Goal: Task Accomplishment & Management: Complete application form

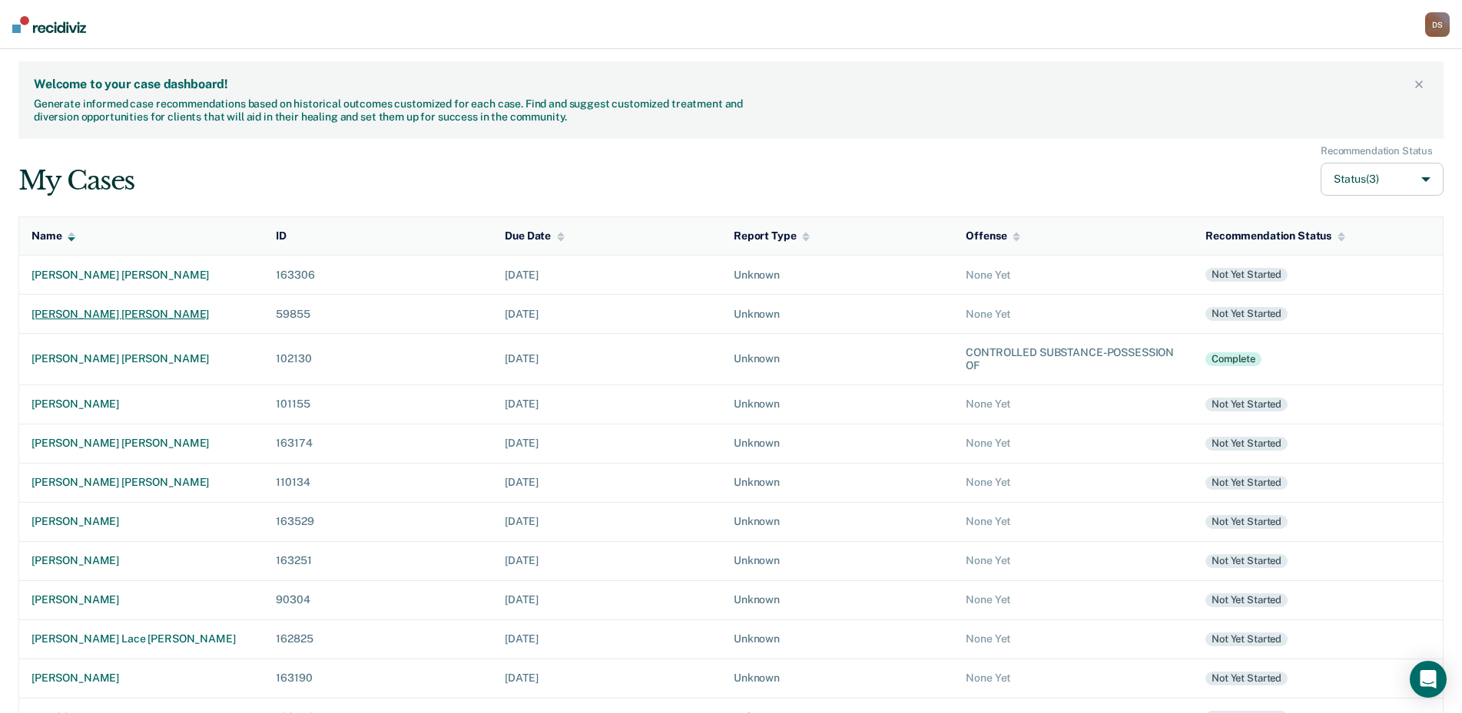
click at [46, 309] on div "[PERSON_NAME] [PERSON_NAME]" at bounding box center [141, 314] width 220 height 13
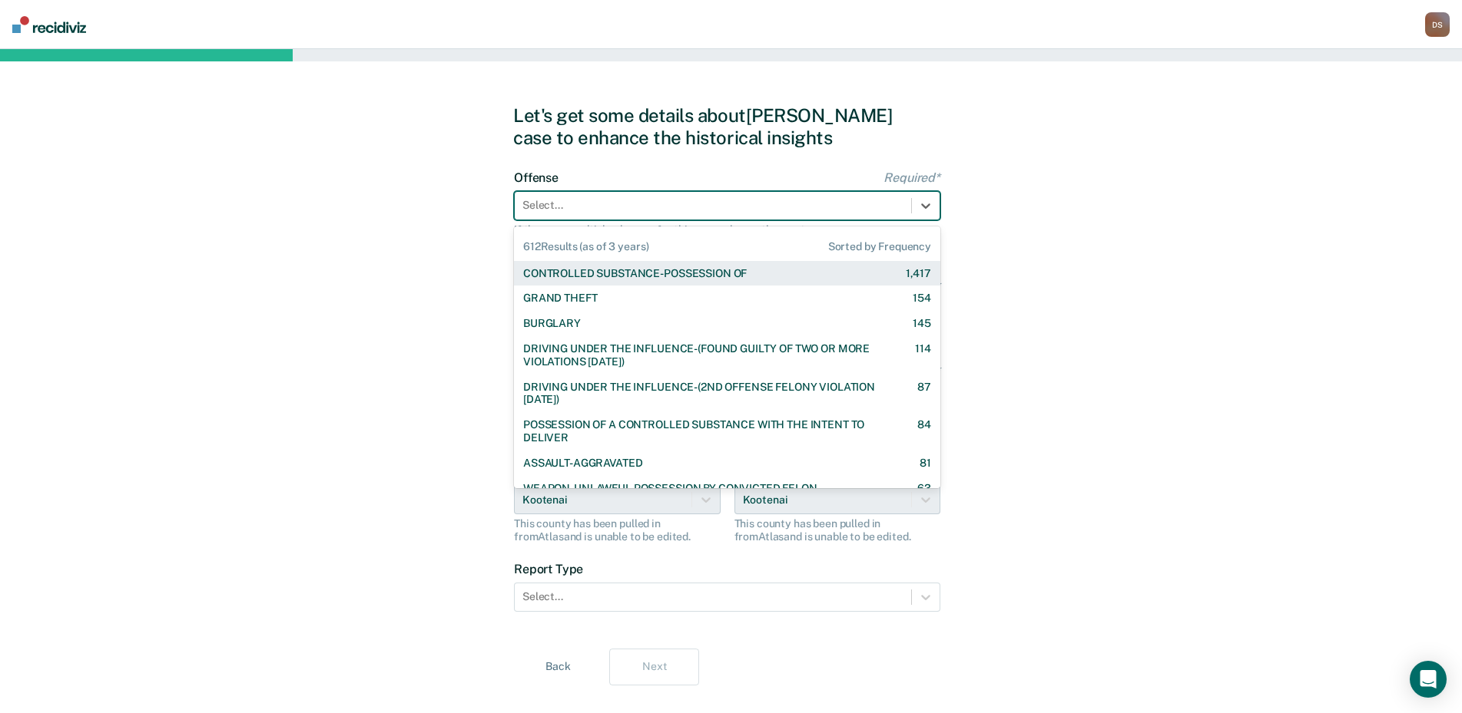
click at [551, 208] on div at bounding box center [712, 205] width 381 height 16
click at [592, 275] on div "CONTROLLED SUBSTANCE-POSSESSION OF" at bounding box center [634, 273] width 223 height 13
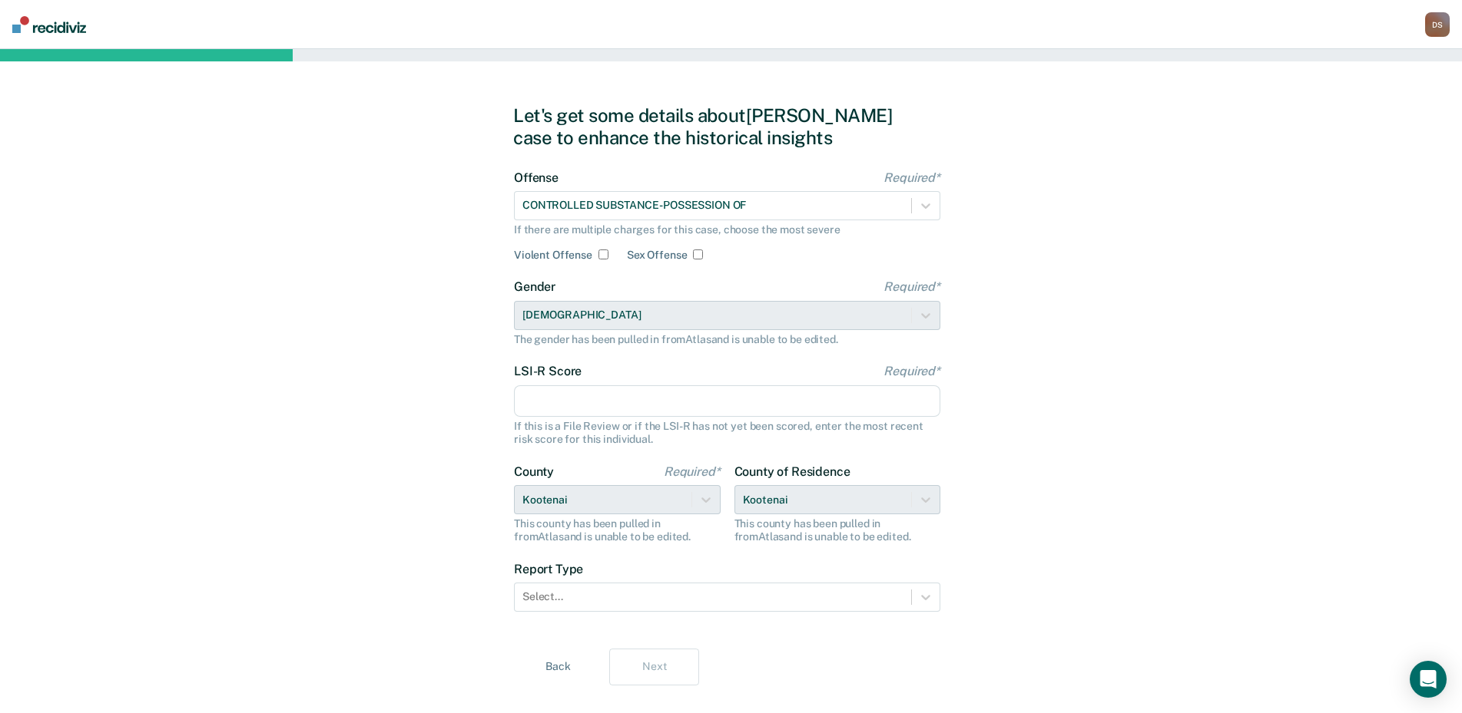
click at [546, 400] on input "LSI-R Score Required*" at bounding box center [727, 402] width 426 height 32
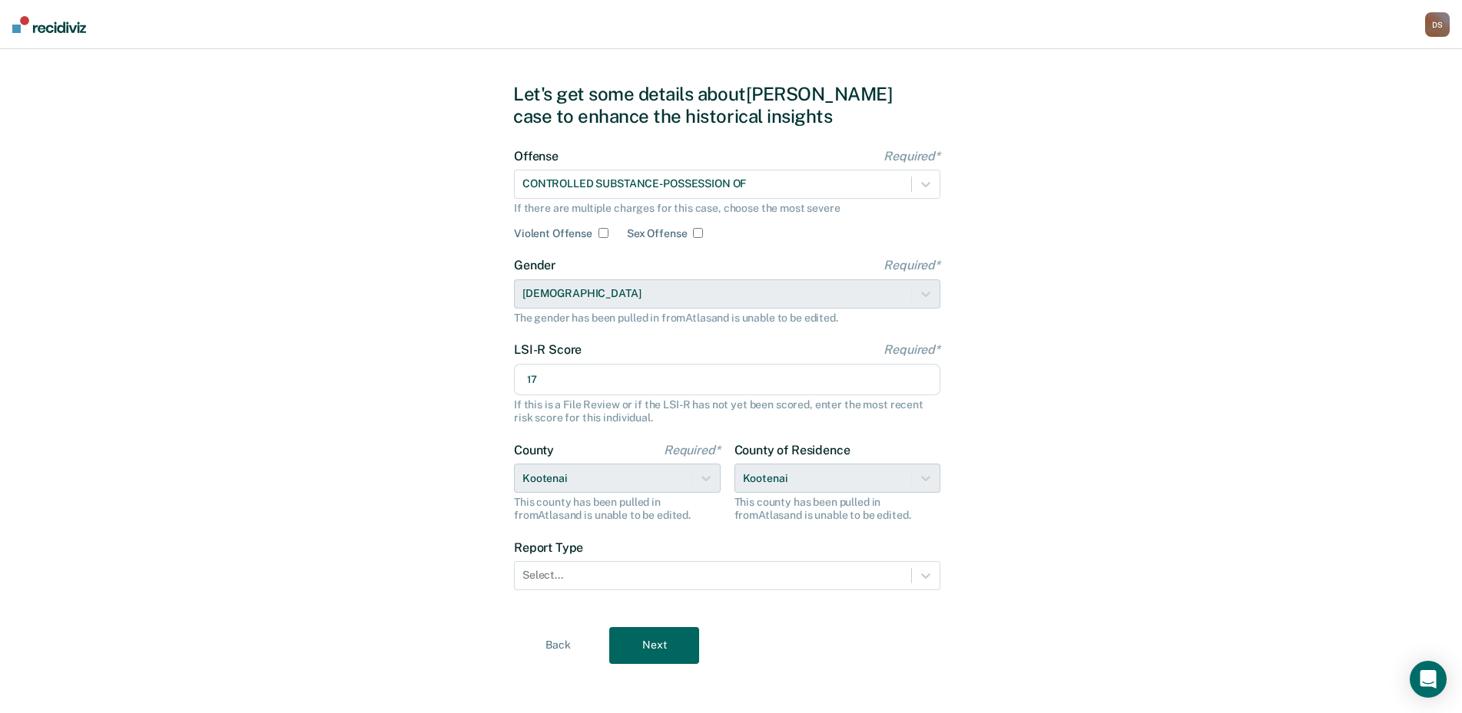
scroll to position [28, 0]
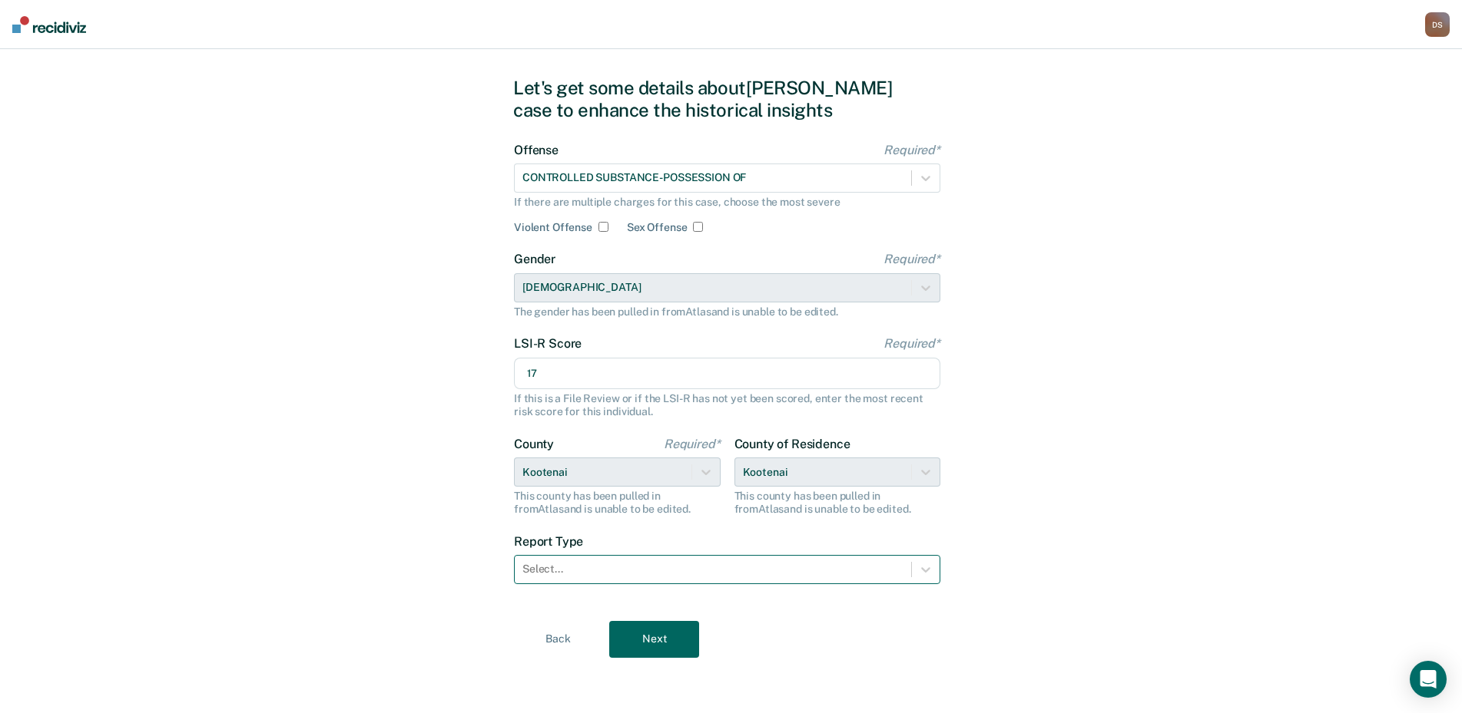
type input "17"
click at [607, 571] on div at bounding box center [712, 569] width 381 height 16
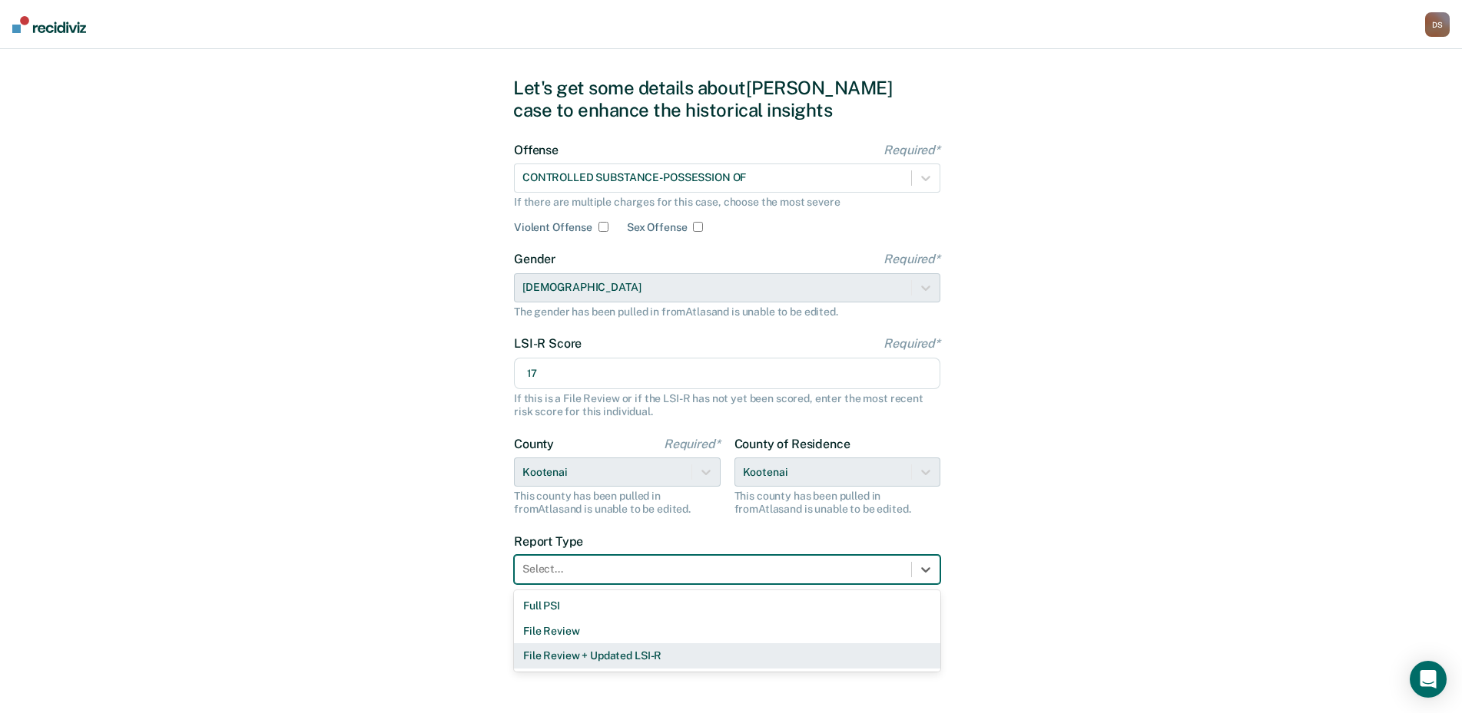
click at [624, 653] on div "File Review + Updated LSI-R" at bounding box center [727, 656] width 426 height 25
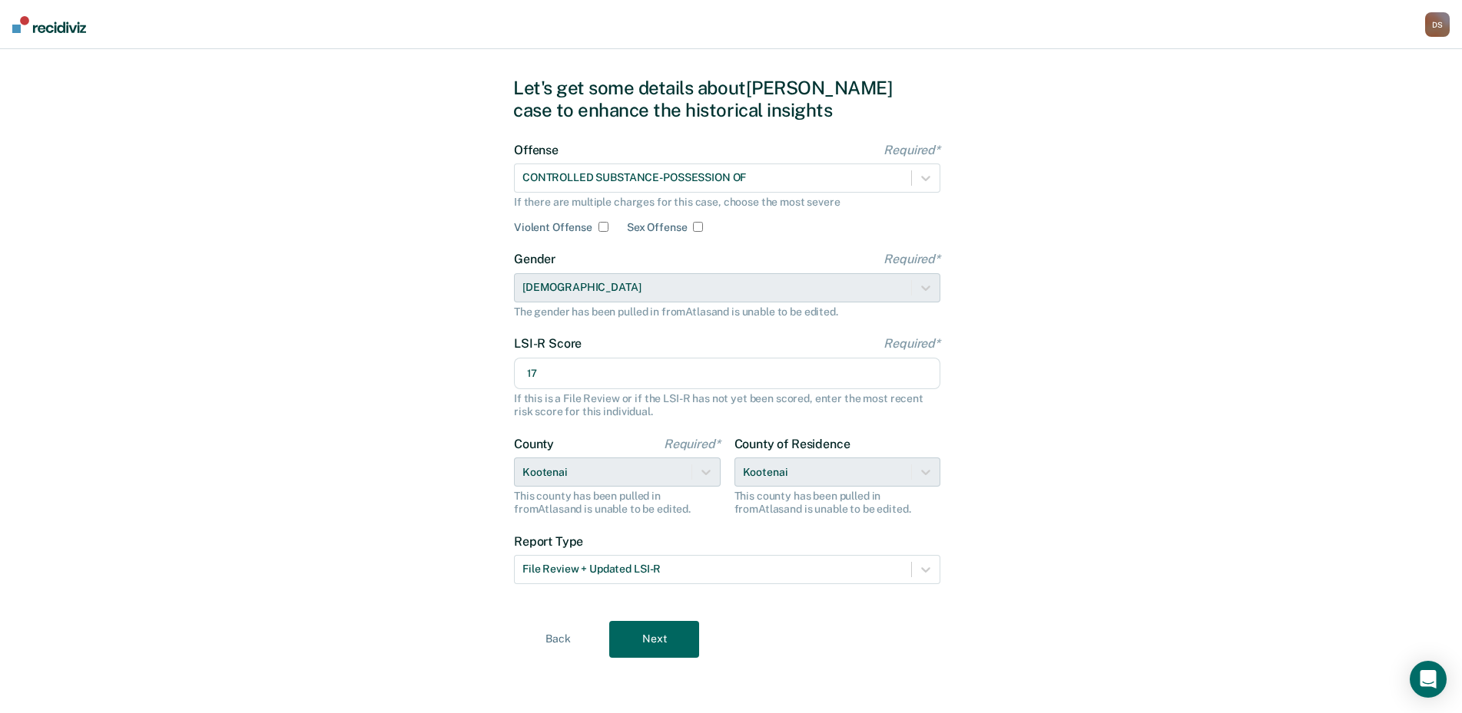
click at [656, 645] on button "Next" at bounding box center [654, 639] width 90 height 37
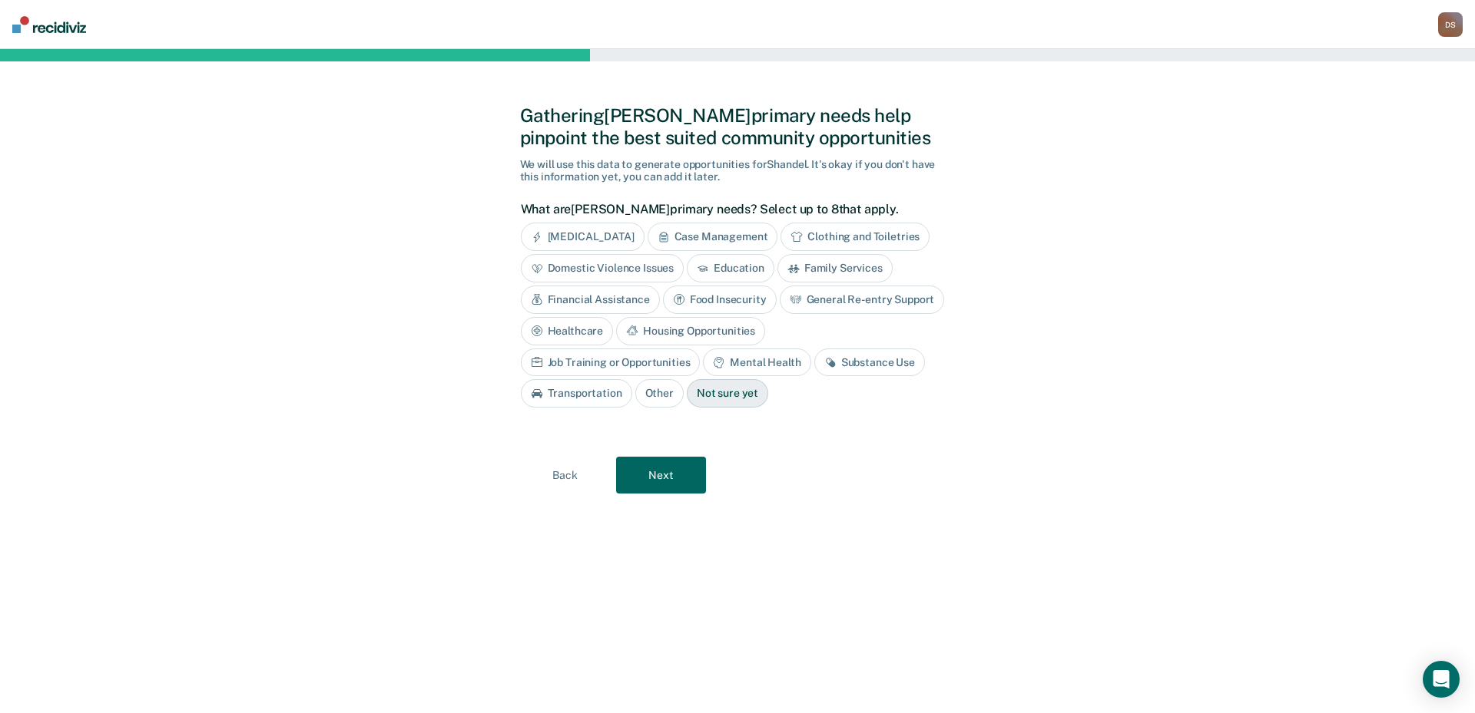
click at [814, 367] on div "Substance Use" at bounding box center [869, 363] width 111 height 28
click at [683, 478] on button "Next" at bounding box center [661, 475] width 90 height 37
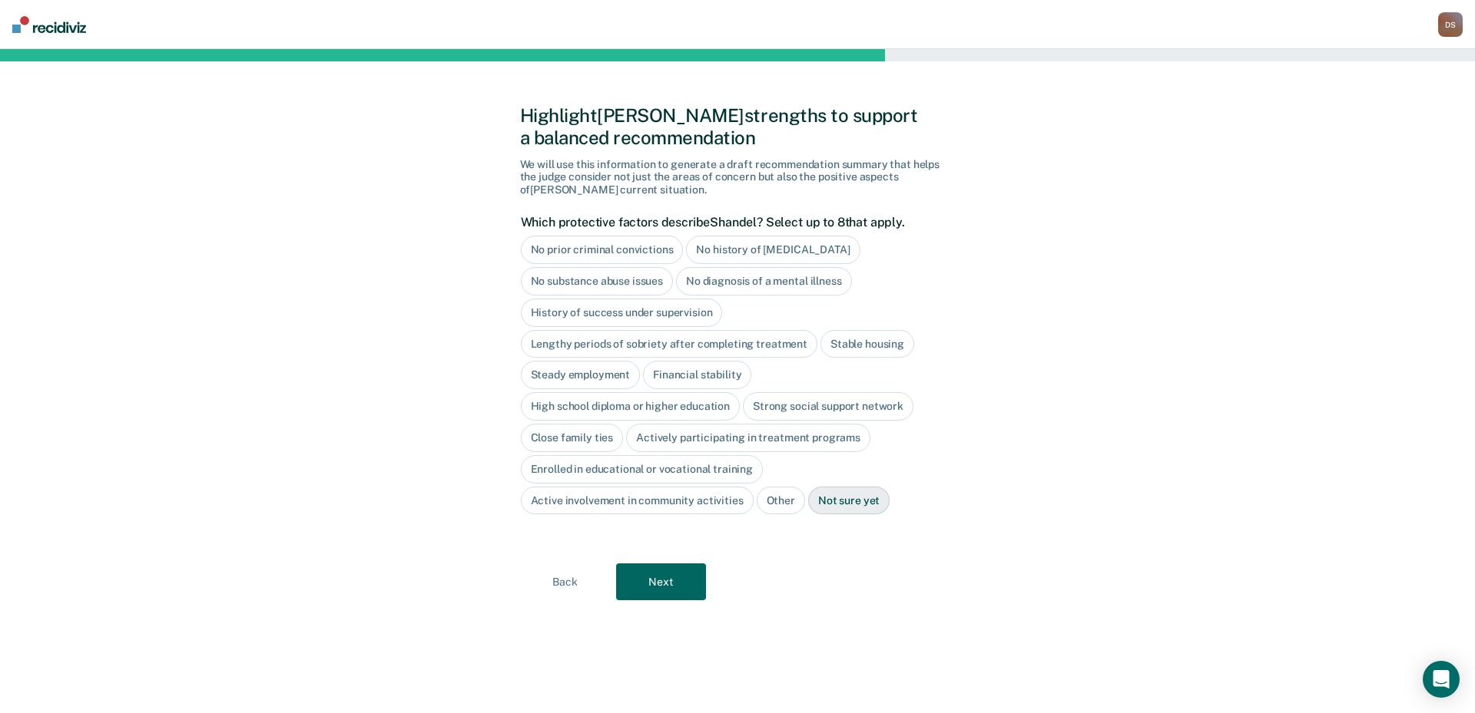
click at [795, 247] on div "No history of [MEDICAL_DATA]" at bounding box center [773, 250] width 174 height 28
click at [652, 316] on div "History of success under supervision" at bounding box center [622, 313] width 202 height 28
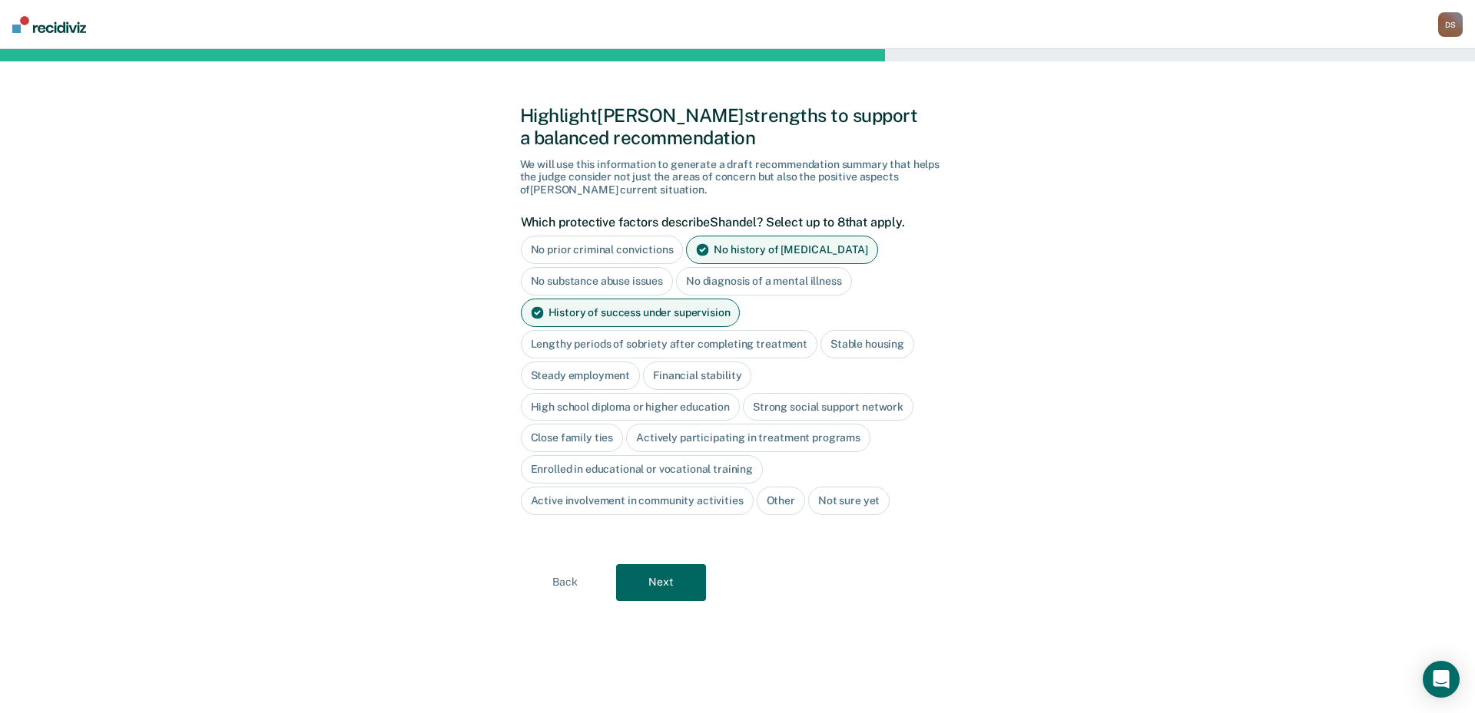
click at [876, 347] on div "Stable housing" at bounding box center [867, 344] width 94 height 28
click at [705, 374] on div "Financial stability" at bounding box center [697, 376] width 108 height 28
click at [599, 372] on div "Steady employment" at bounding box center [581, 376] width 120 height 28
click at [606, 408] on div "High school diploma or higher education" at bounding box center [631, 407] width 220 height 28
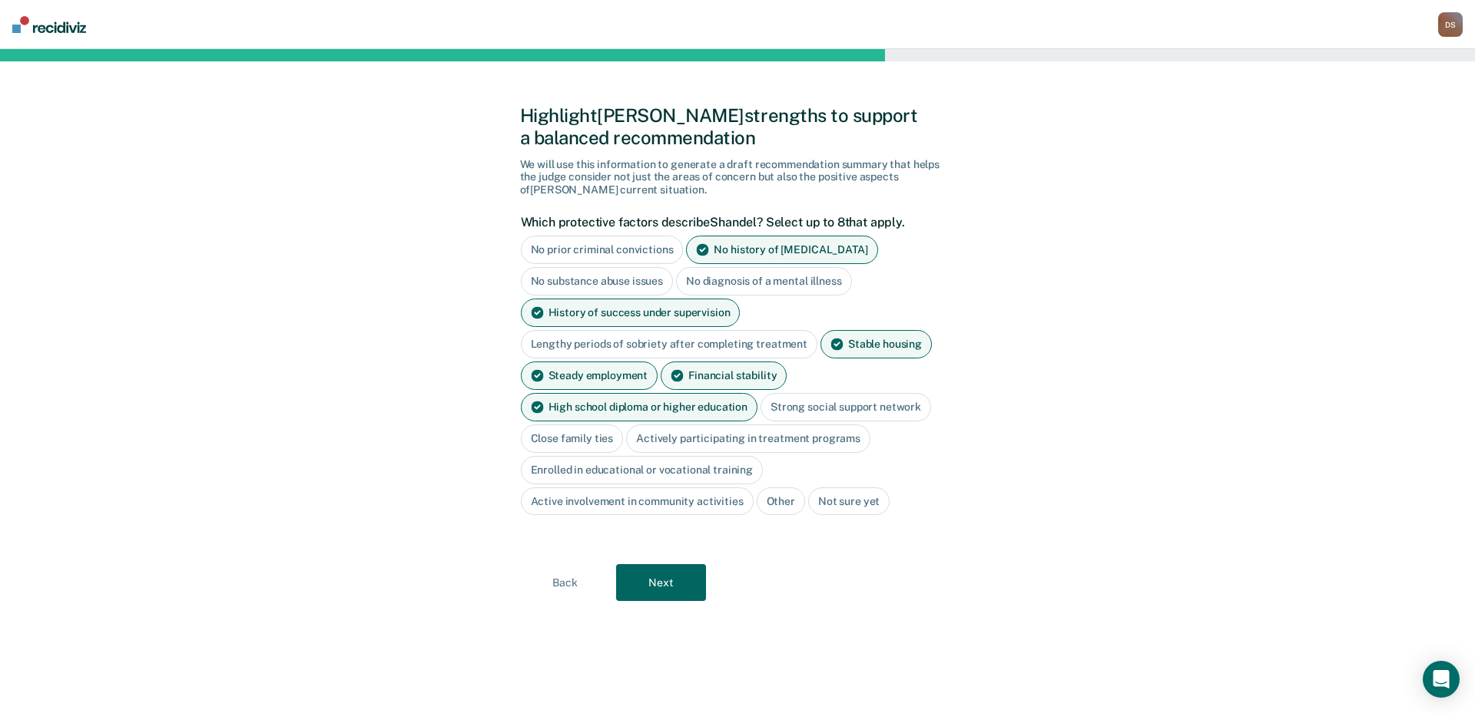
click at [823, 409] on div "Strong social support network" at bounding box center [845, 407] width 170 height 28
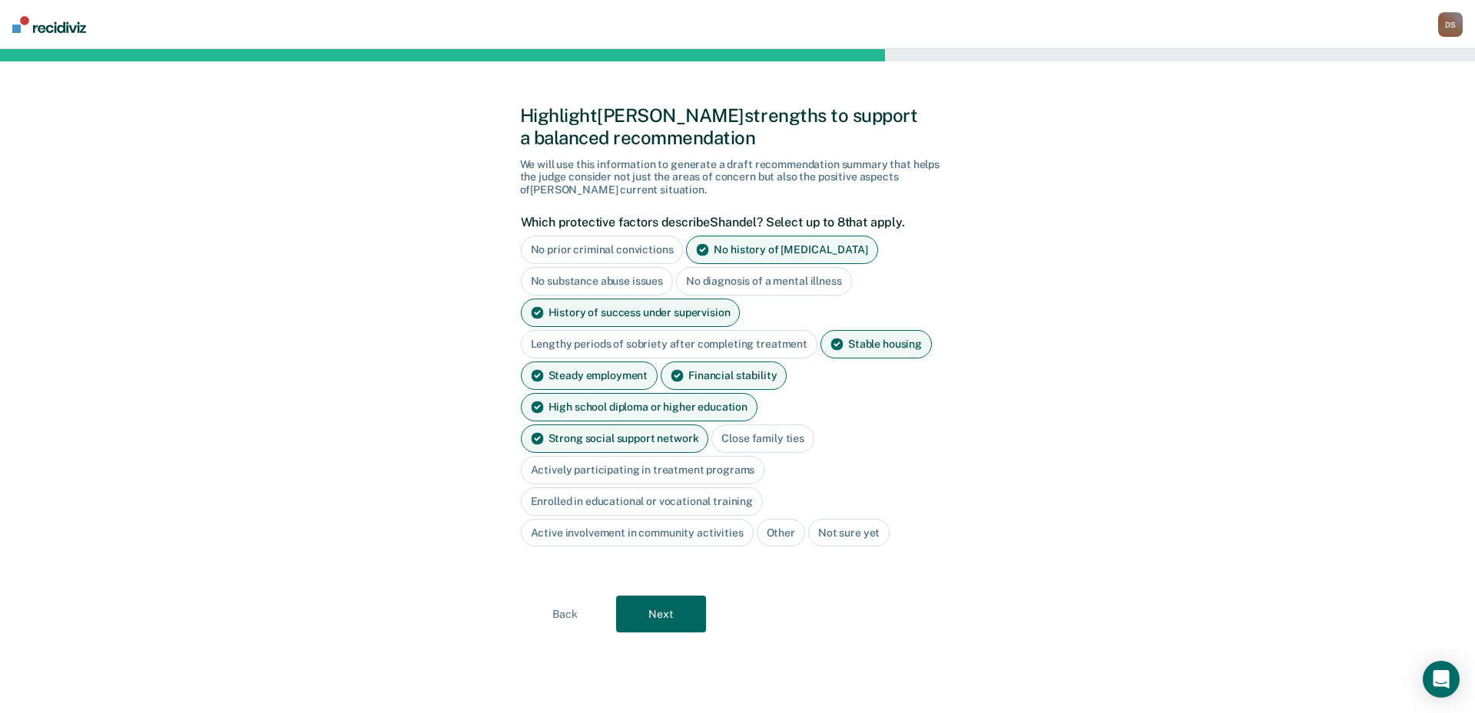
click at [737, 456] on div "Actively participating in treatment programs" at bounding box center [643, 470] width 244 height 28
click at [681, 597] on button "Next" at bounding box center [661, 615] width 90 height 37
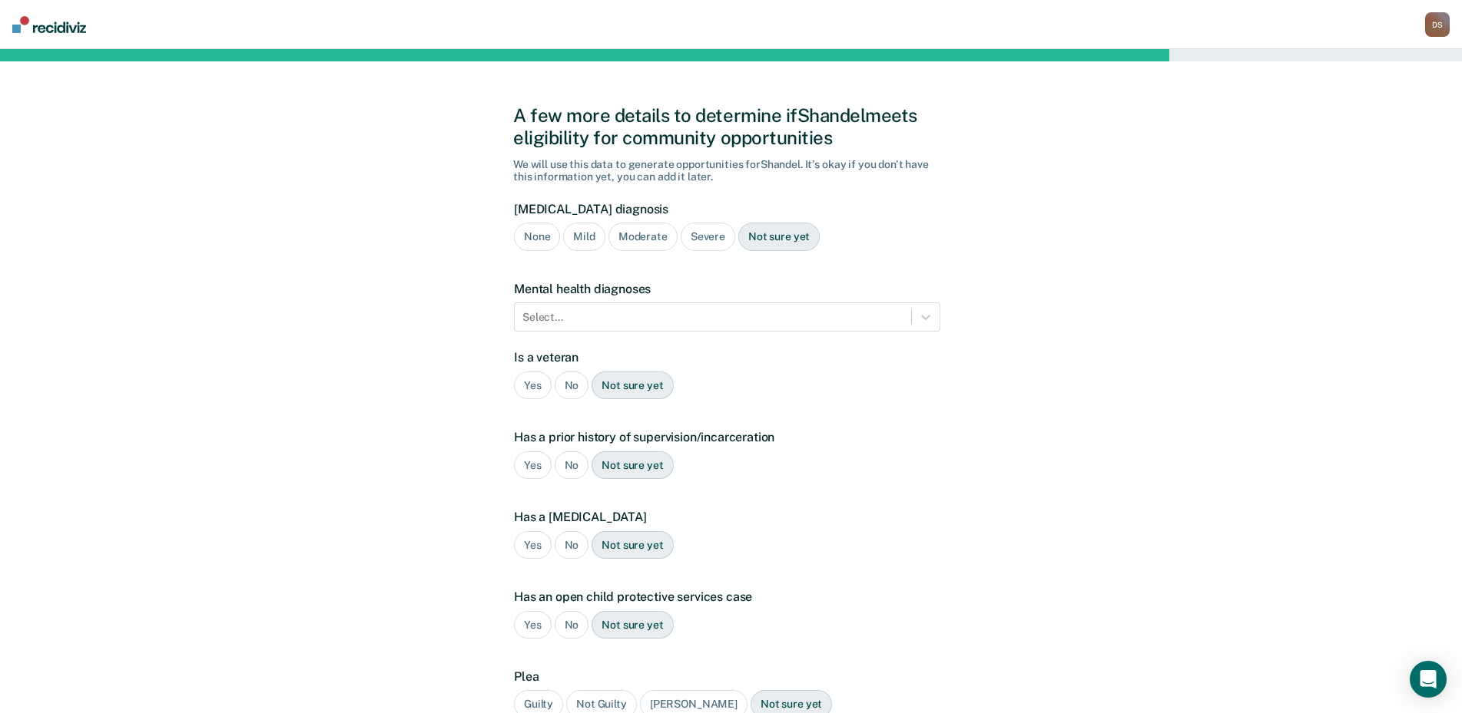
click at [699, 234] on div "Severe" at bounding box center [707, 237] width 55 height 28
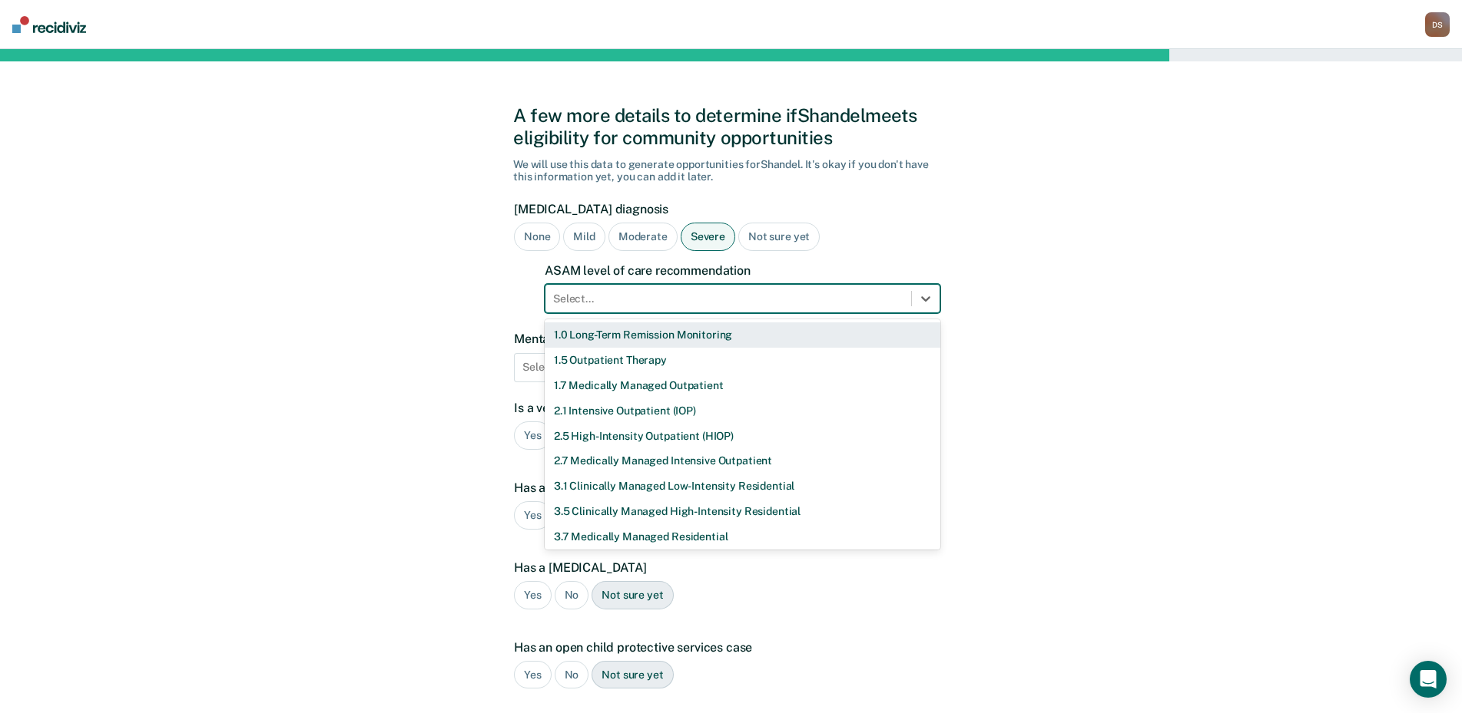
click at [587, 293] on div at bounding box center [728, 299] width 350 height 16
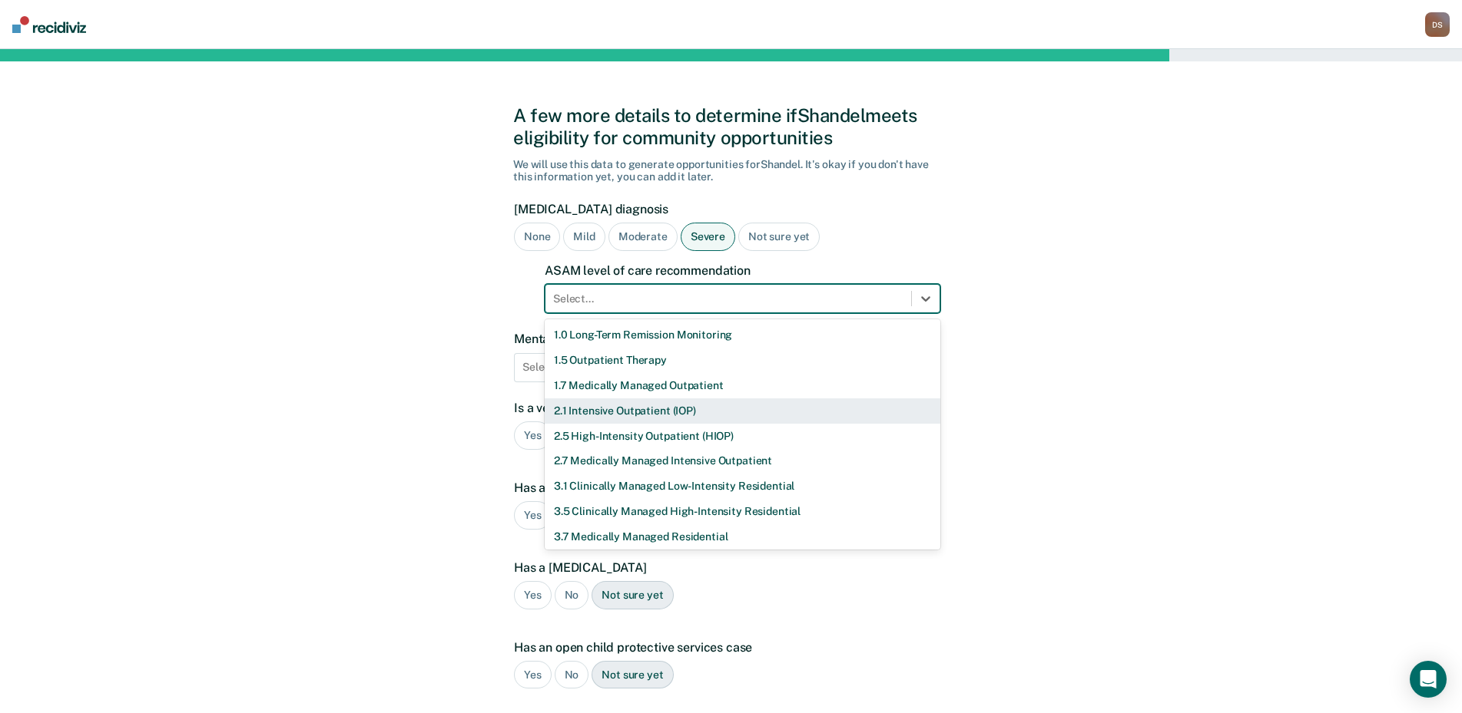
click at [594, 412] on div "2.1 Intensive Outpatient (IOP)" at bounding box center [743, 411] width 396 height 25
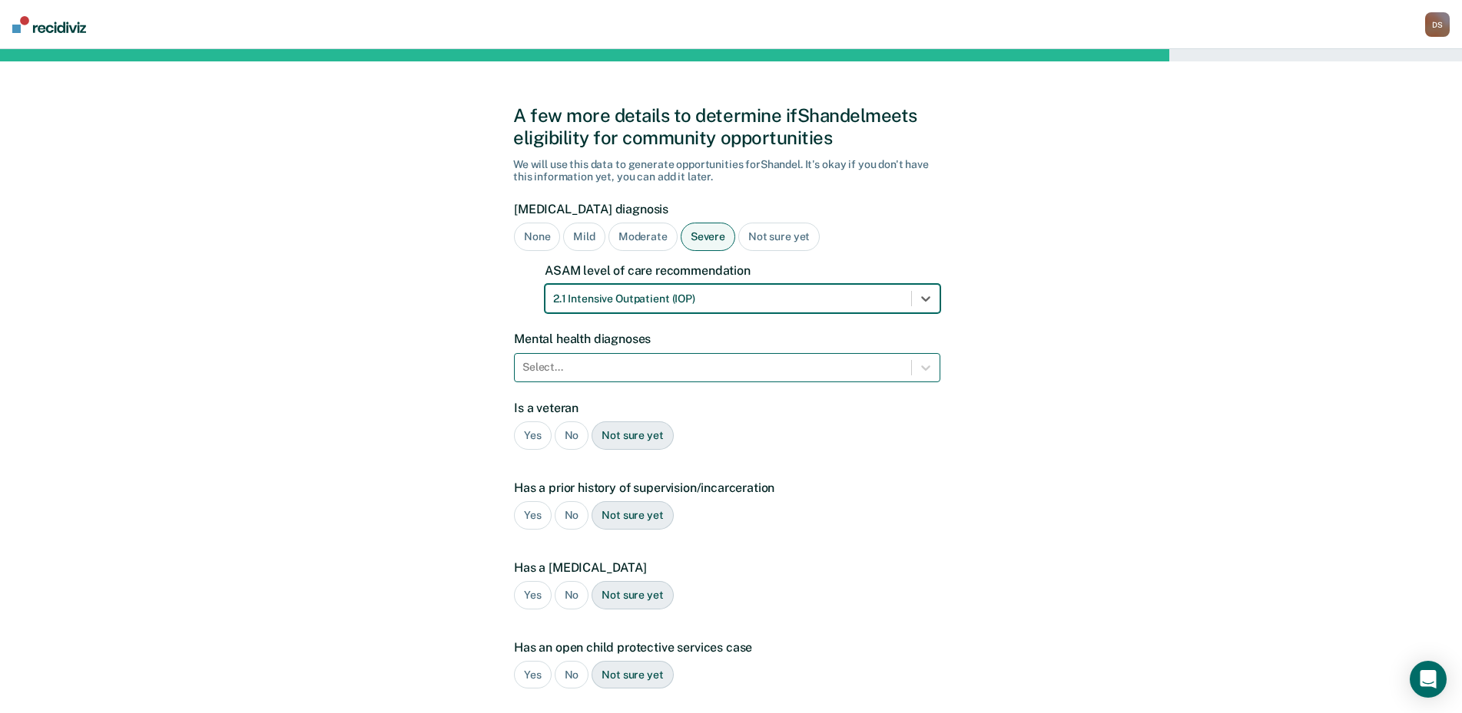
click at [594, 367] on div at bounding box center [712, 367] width 381 height 16
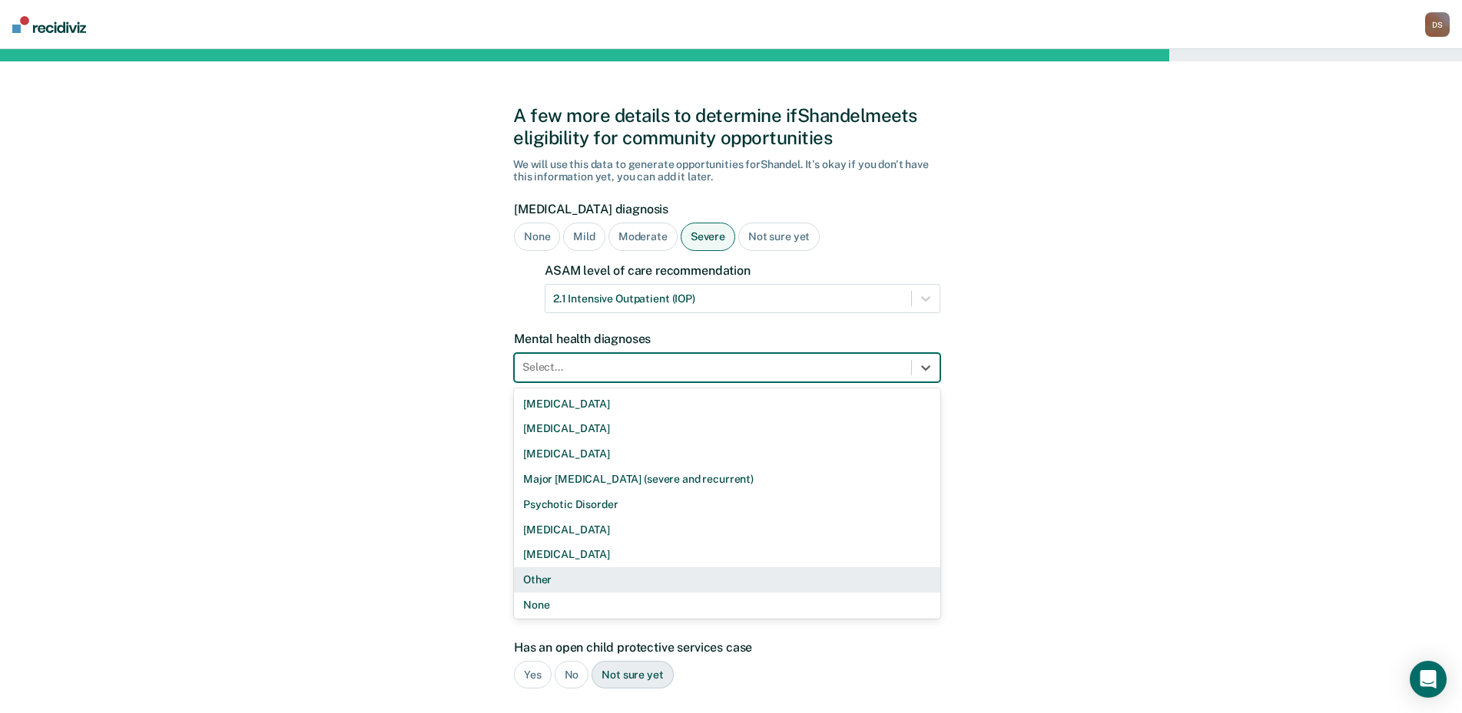
click at [593, 586] on div "Other" at bounding box center [727, 580] width 426 height 25
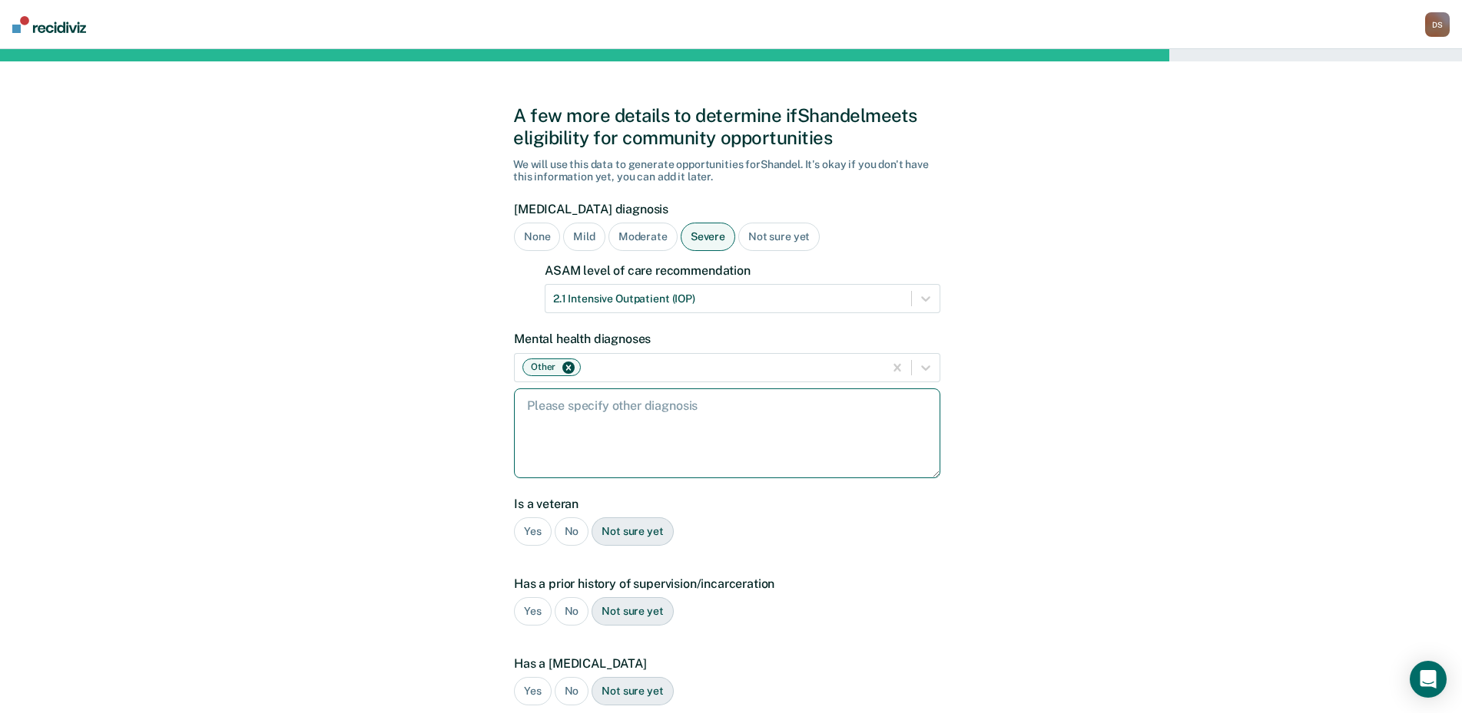
click at [562, 402] on textarea at bounding box center [727, 434] width 426 height 90
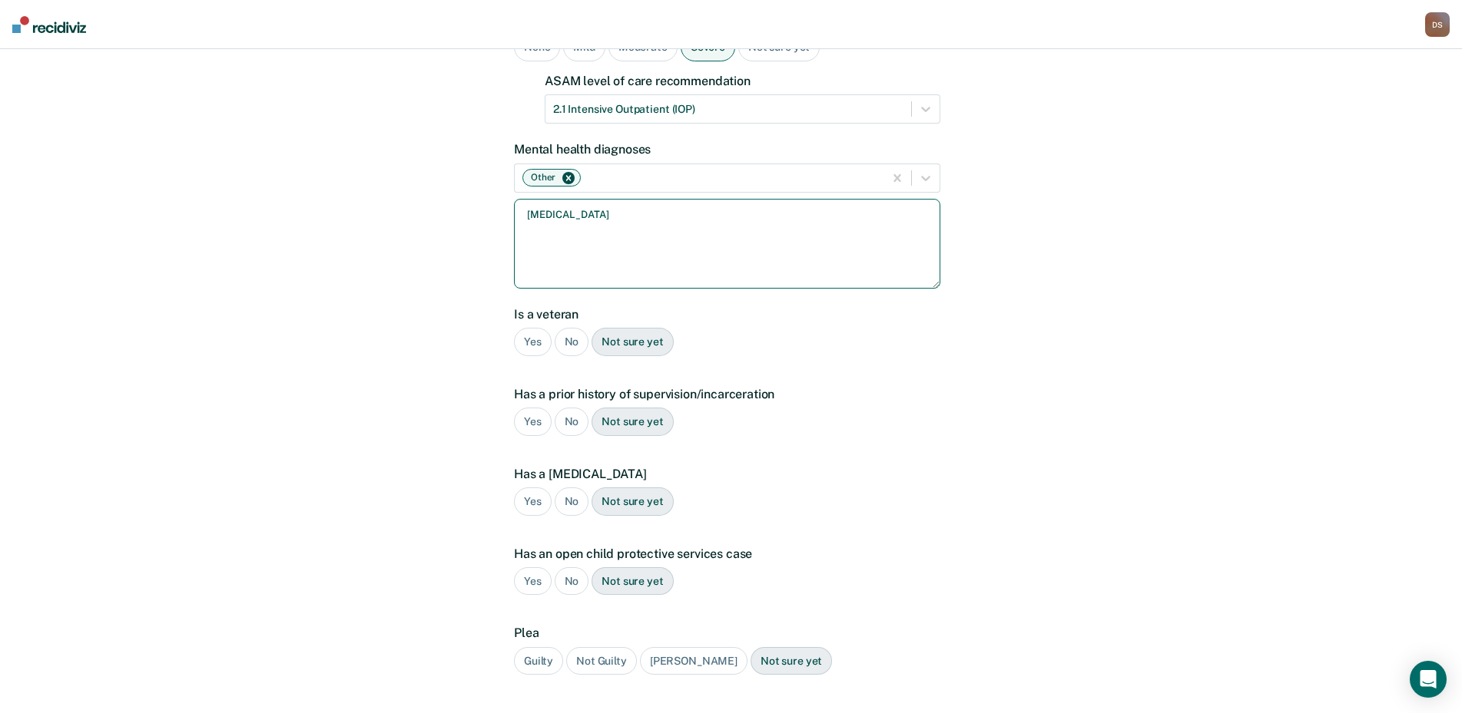
scroll to position [230, 0]
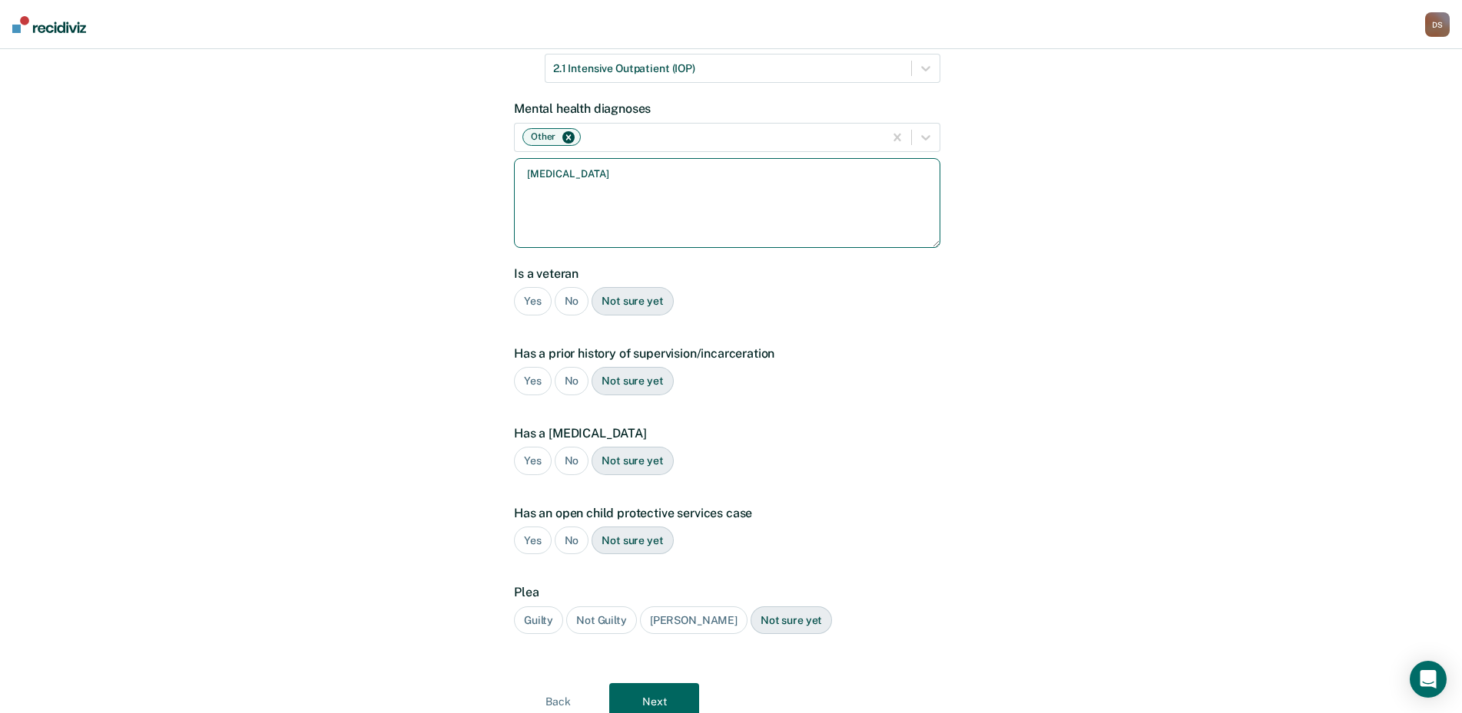
type textarea "[MEDICAL_DATA]"
click at [569, 299] on div "No" at bounding box center [571, 301] width 35 height 28
click at [532, 382] on div "Yes" at bounding box center [533, 381] width 38 height 28
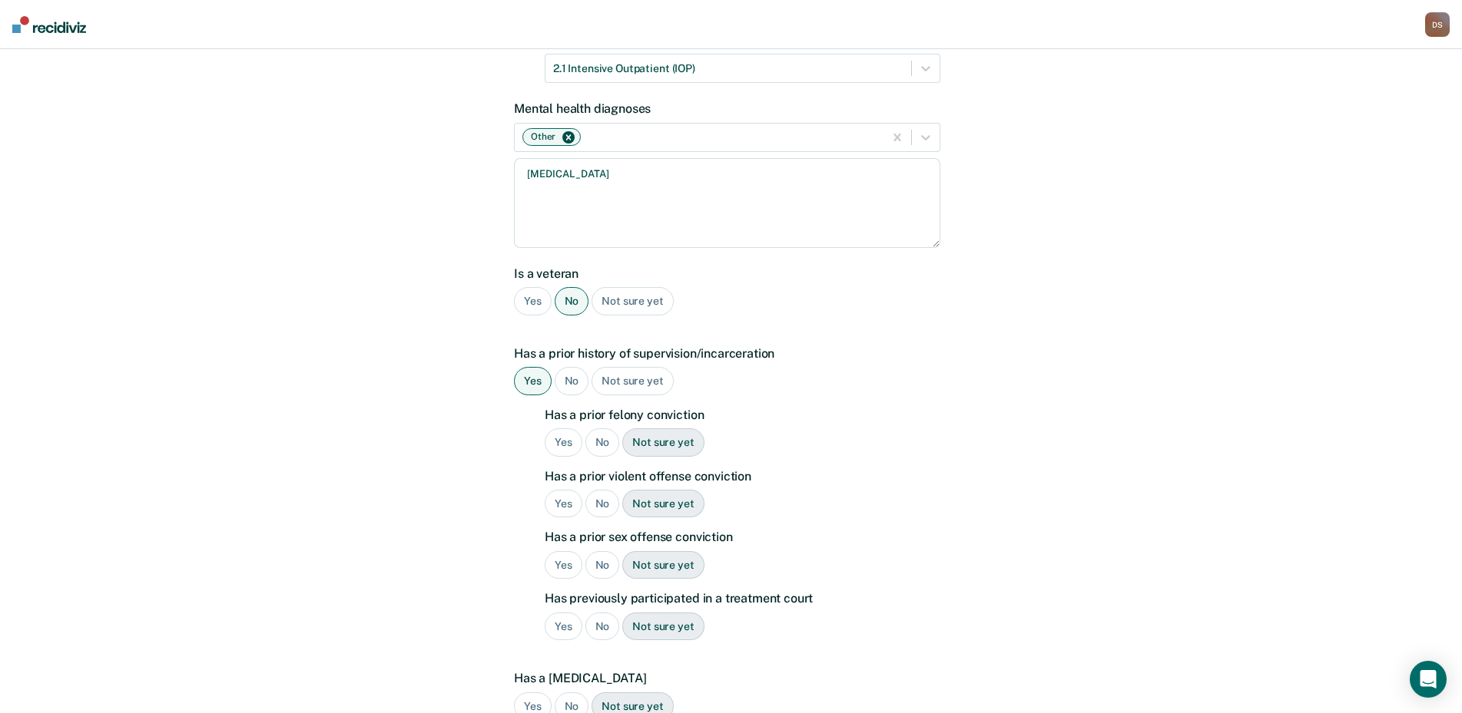
click at [601, 446] on div "No" at bounding box center [602, 443] width 35 height 28
click at [598, 504] on div "No" at bounding box center [602, 504] width 35 height 28
click at [607, 568] on div "No" at bounding box center [602, 565] width 35 height 28
click at [605, 624] on div "No" at bounding box center [602, 627] width 35 height 28
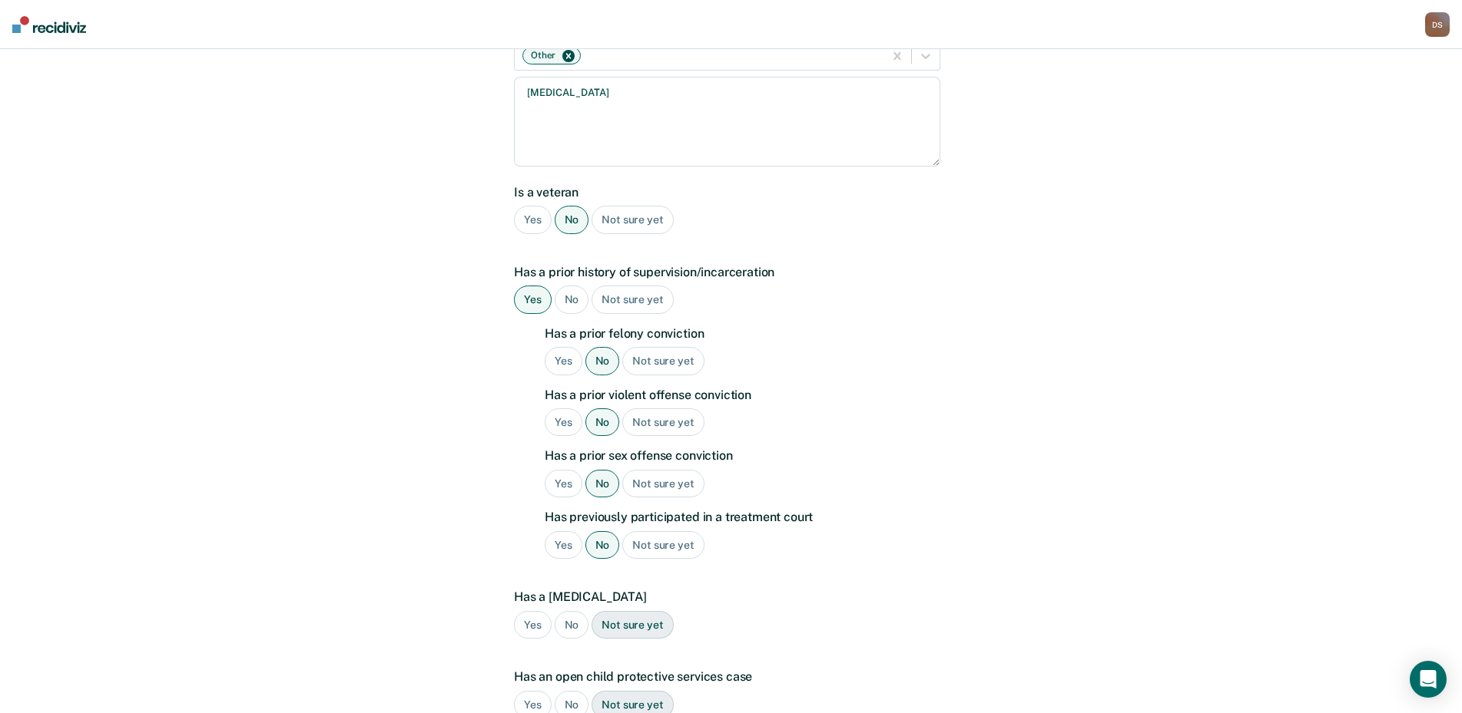
scroll to position [384, 0]
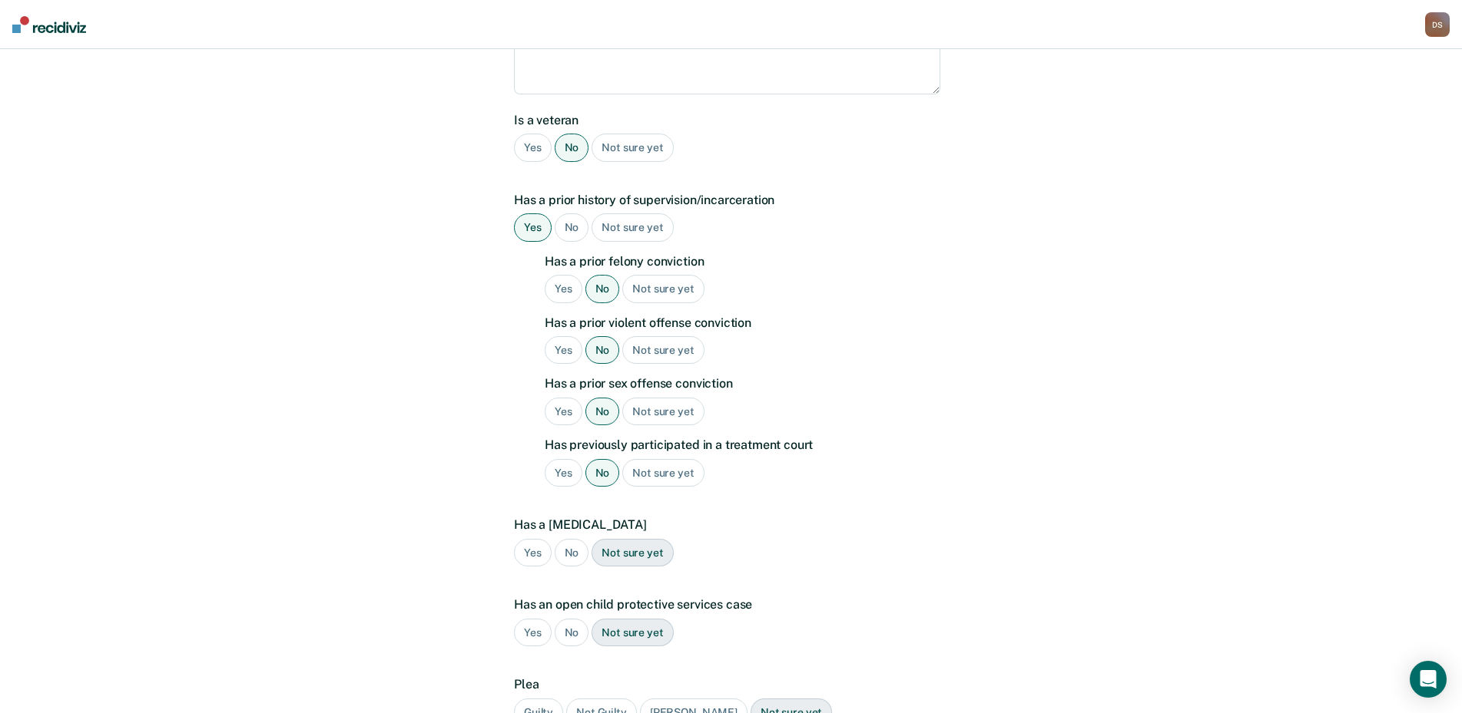
click at [568, 552] on div "No" at bounding box center [571, 553] width 35 height 28
click at [568, 628] on div "No" at bounding box center [571, 633] width 35 height 28
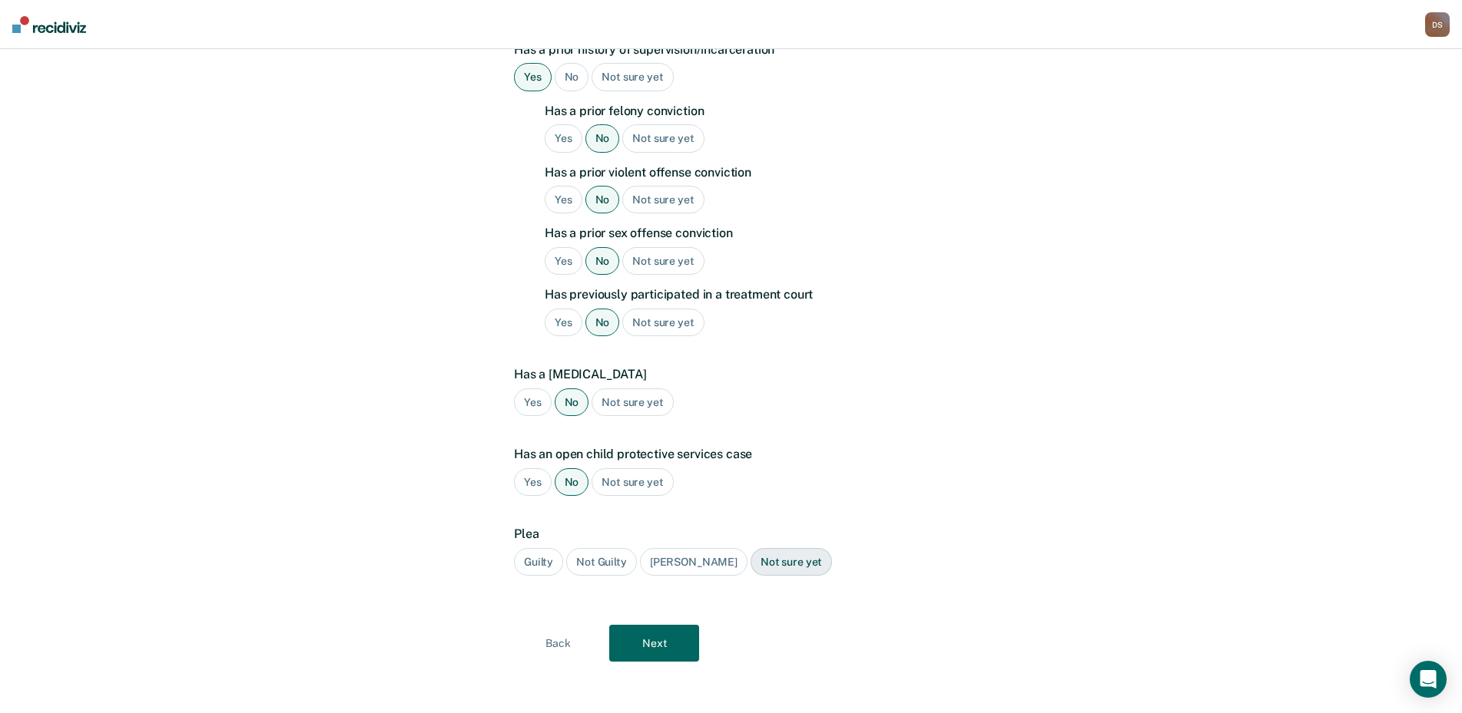
scroll to position [538, 0]
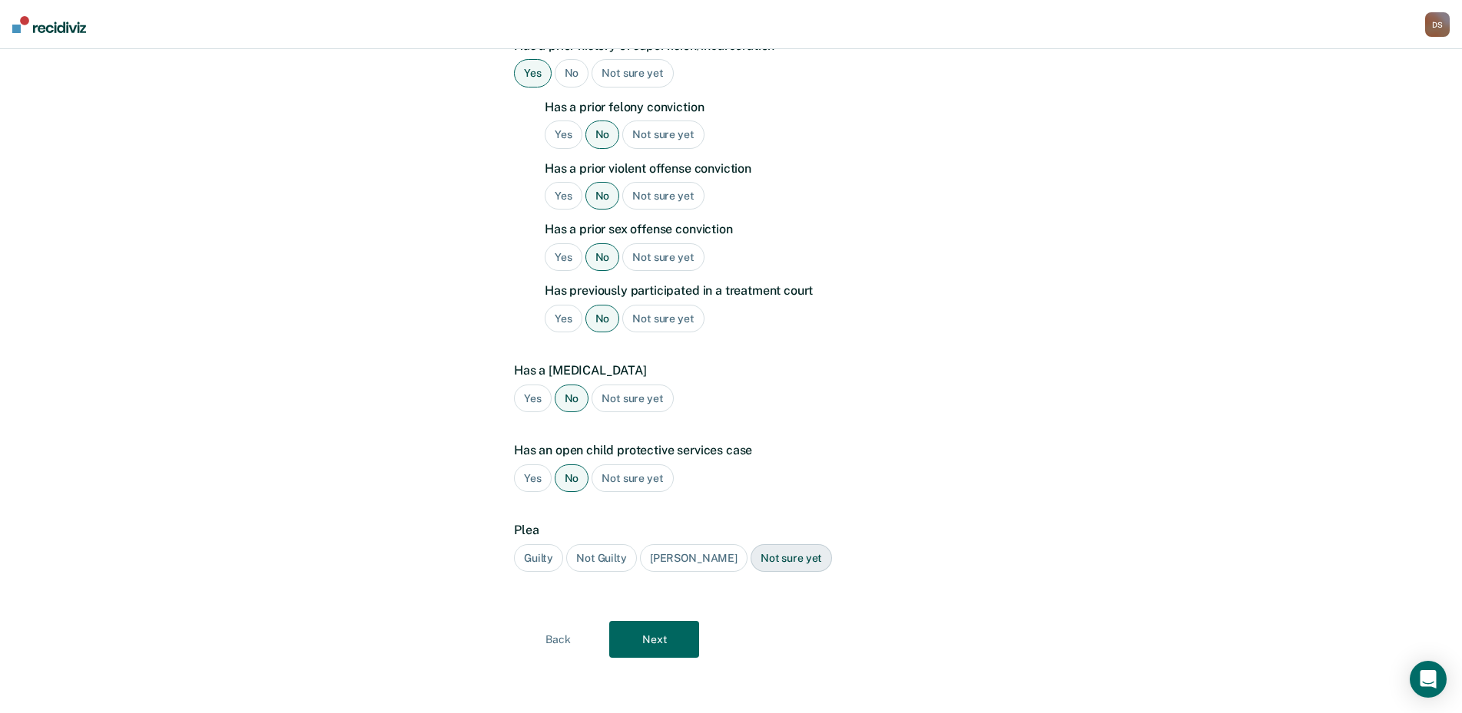
click at [535, 560] on div "Guilty" at bounding box center [538, 559] width 49 height 28
click at [657, 646] on button "Next" at bounding box center [654, 639] width 90 height 37
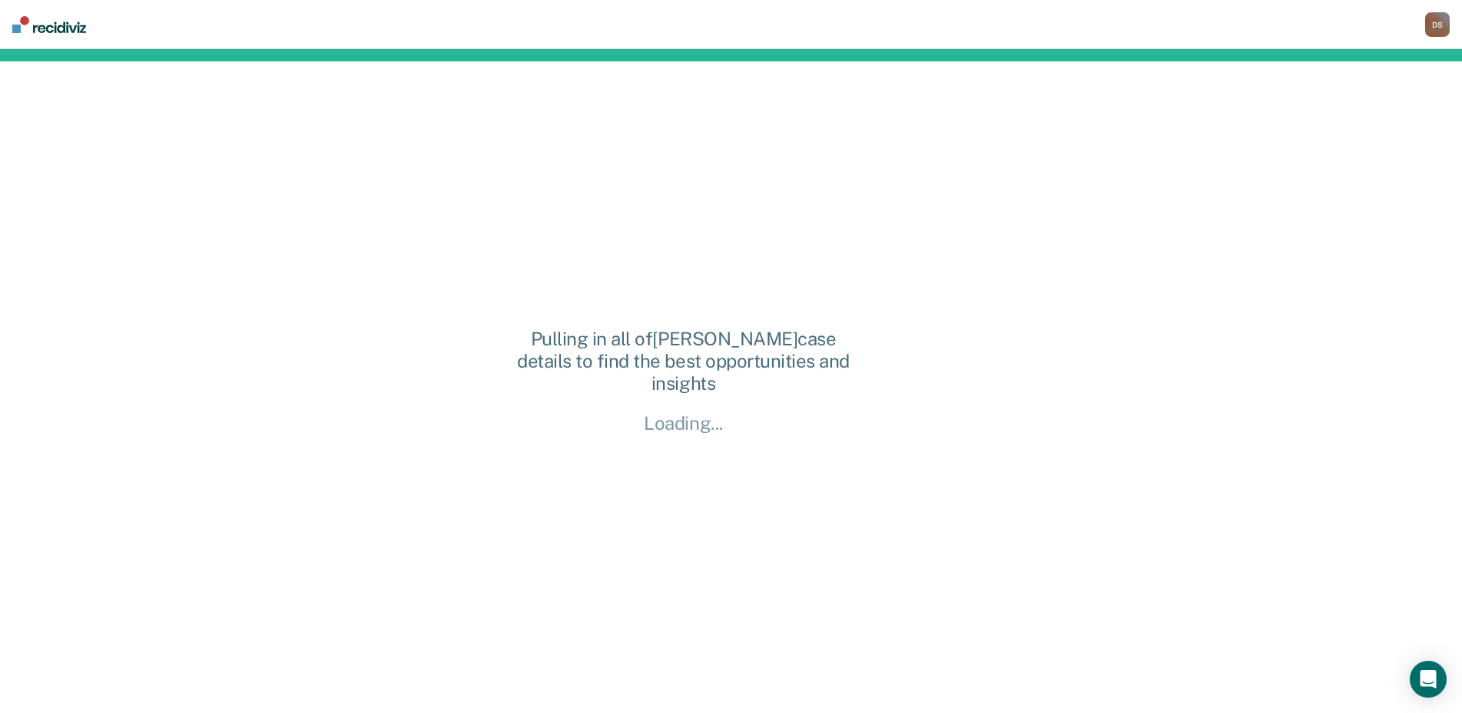
scroll to position [0, 0]
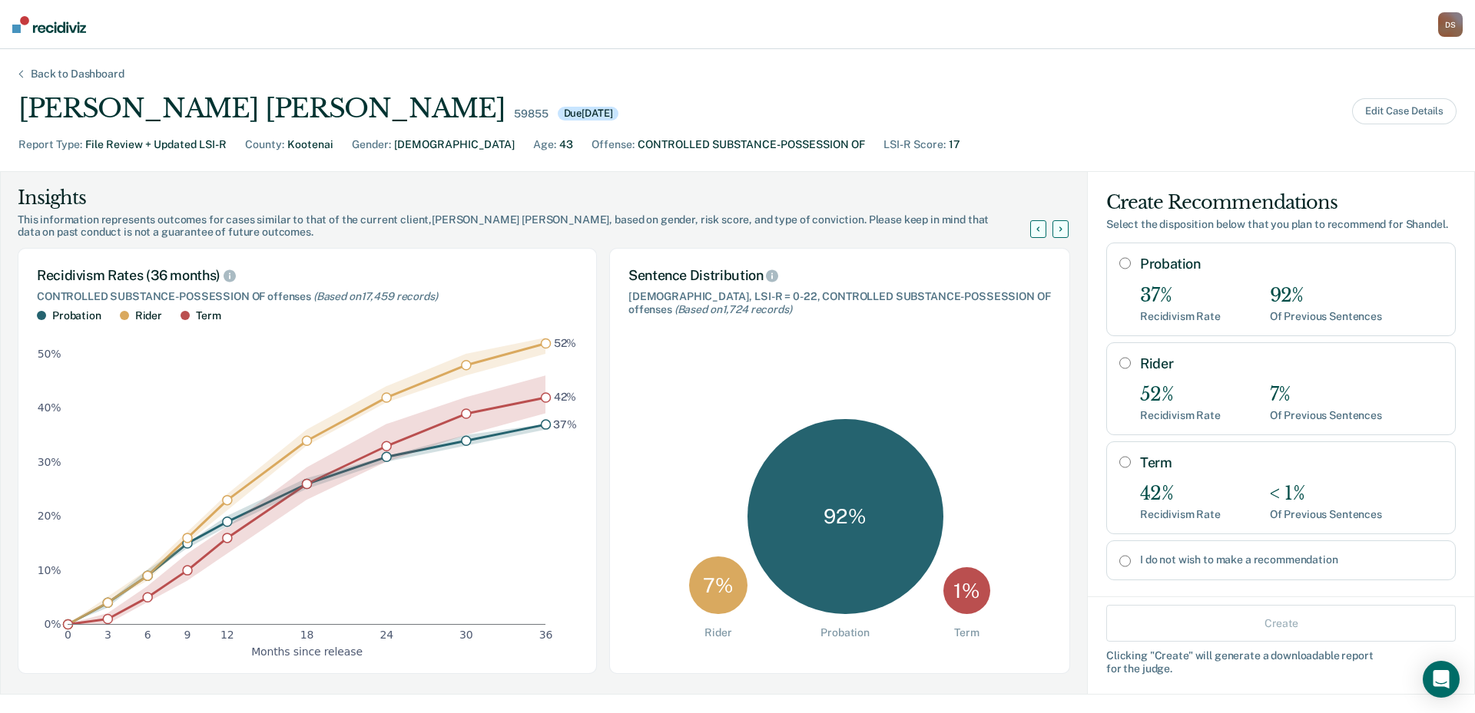
click at [1119, 270] on input "Probation" at bounding box center [1125, 263] width 12 height 12
radio input "true"
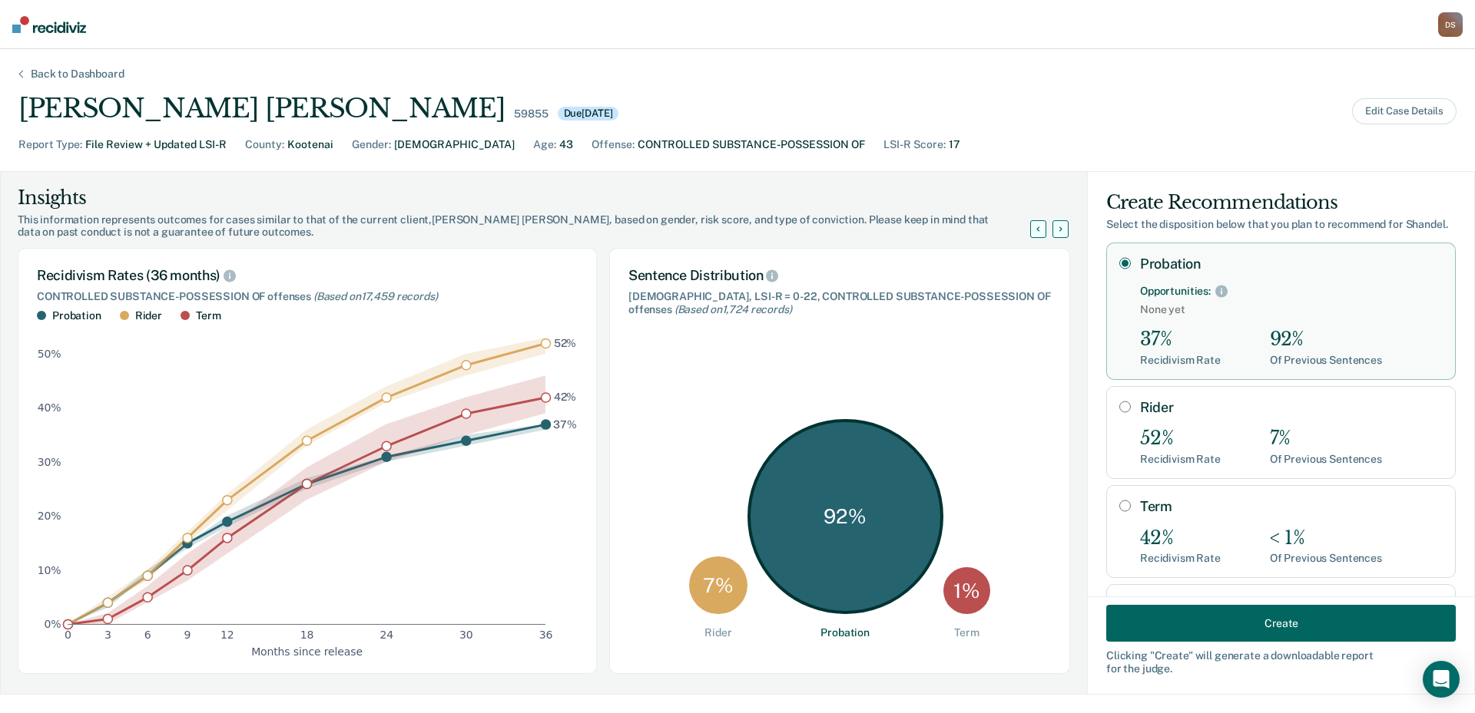
click at [1236, 621] on button "Create" at bounding box center [1280, 623] width 349 height 37
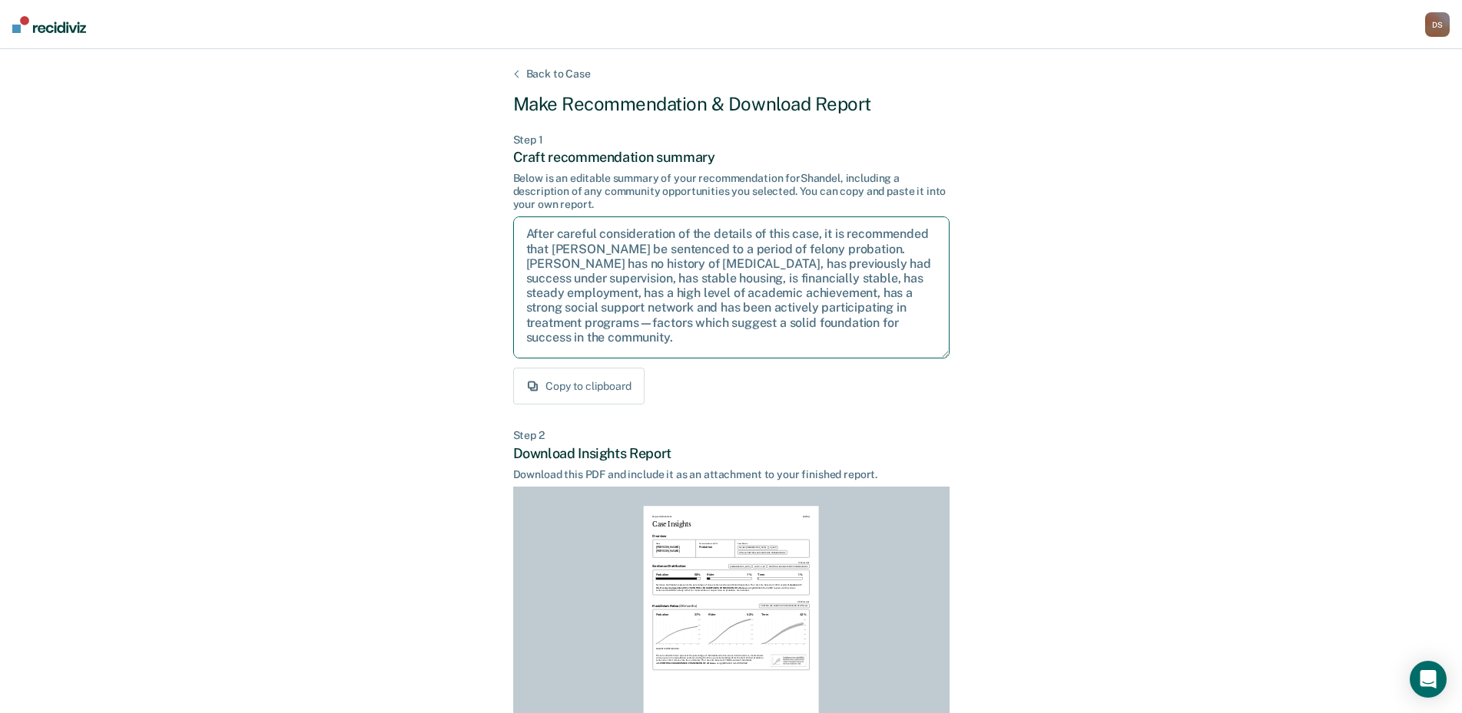
drag, startPoint x: 523, startPoint y: 230, endPoint x: 818, endPoint y: 325, distance: 309.7
click at [849, 333] on textarea "After careful consideration of the details of this case, it is recommended that…" at bounding box center [731, 288] width 436 height 142
click at [1156, 191] on div "Back to Case Make Recommendation & Download Report Step 1 Craft recommendation …" at bounding box center [731, 462] width 1462 height 826
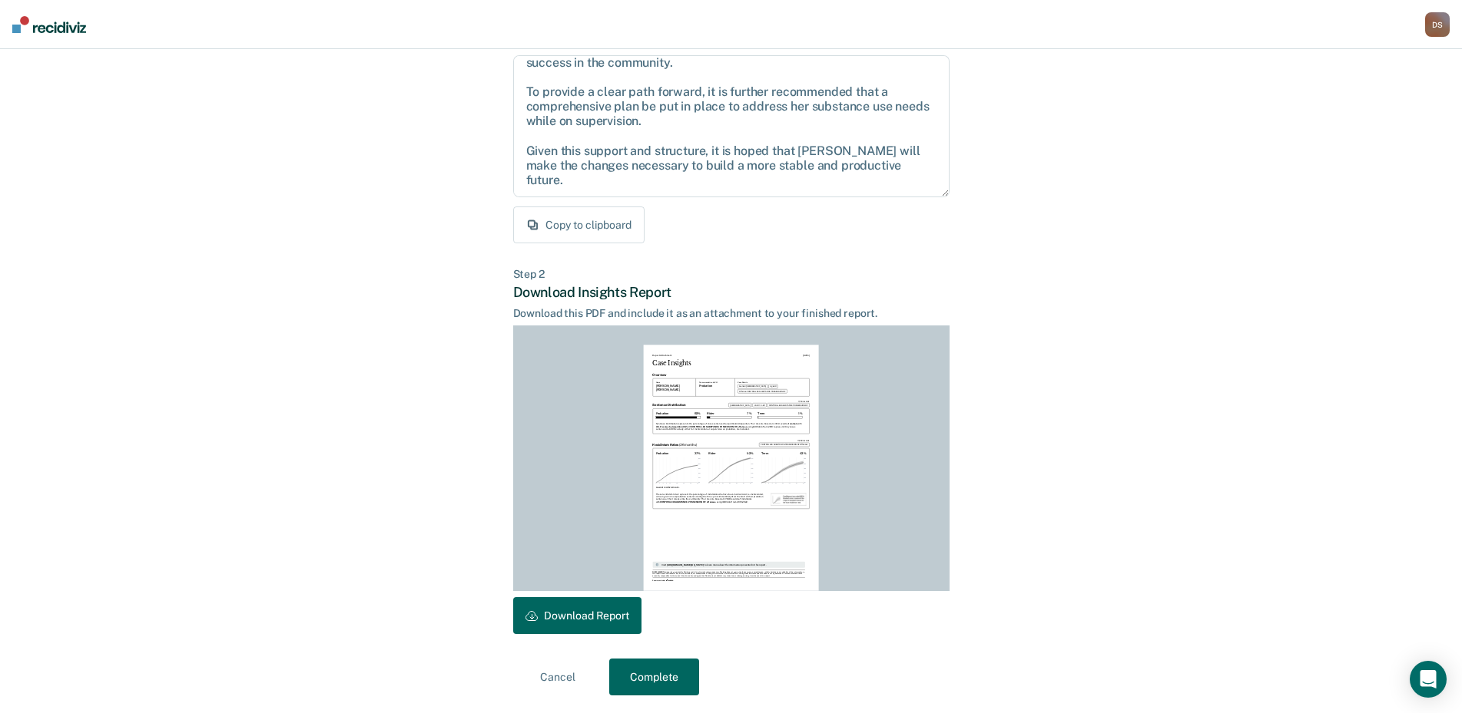
scroll to position [162, 0]
click at [598, 619] on button "Download Report" at bounding box center [577, 615] width 128 height 37
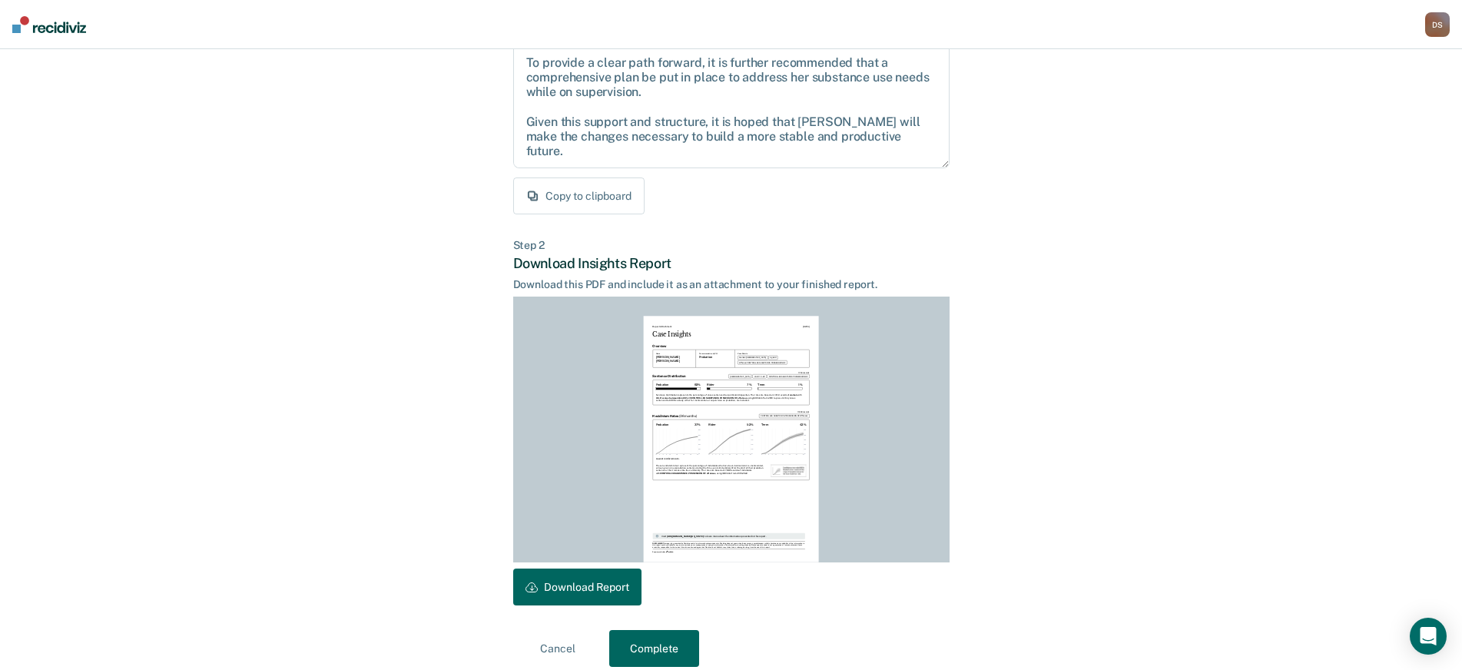
scroll to position [206, 0]
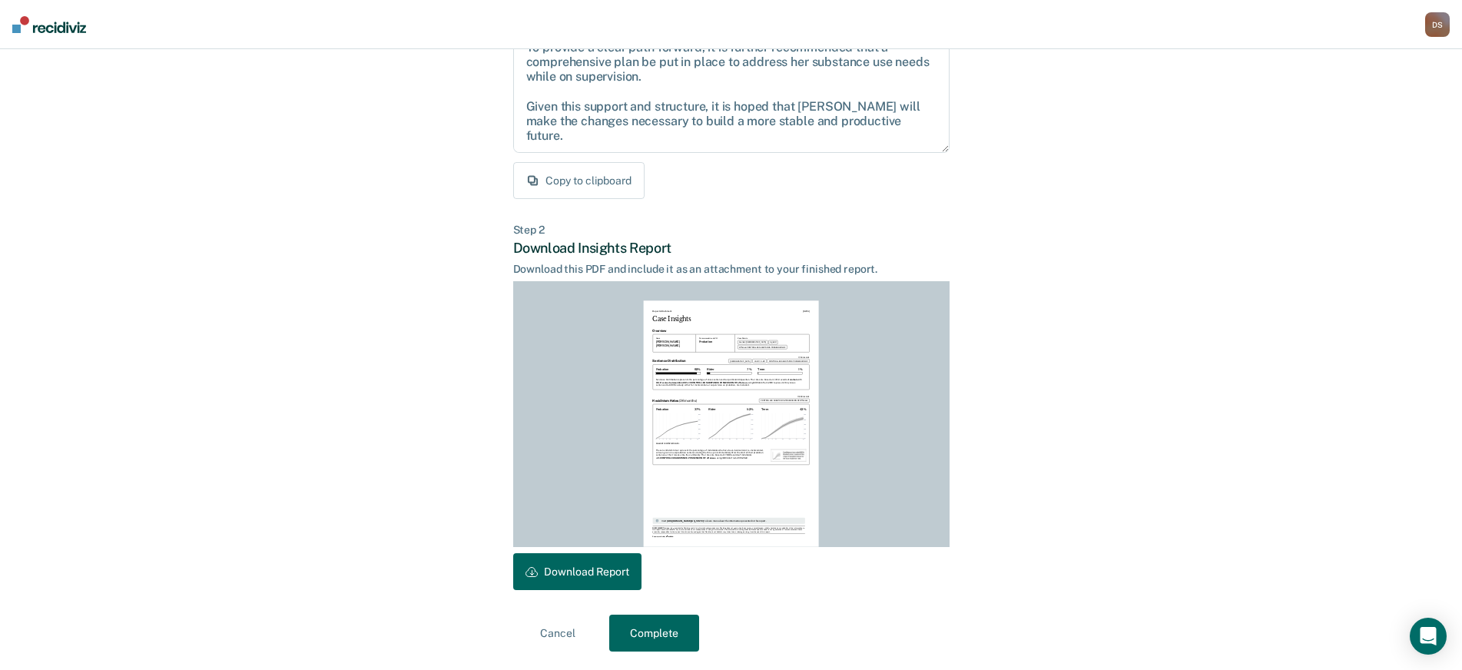
click at [662, 629] on button "Complete" at bounding box center [654, 632] width 90 height 37
